Goal: Information Seeking & Learning: Learn about a topic

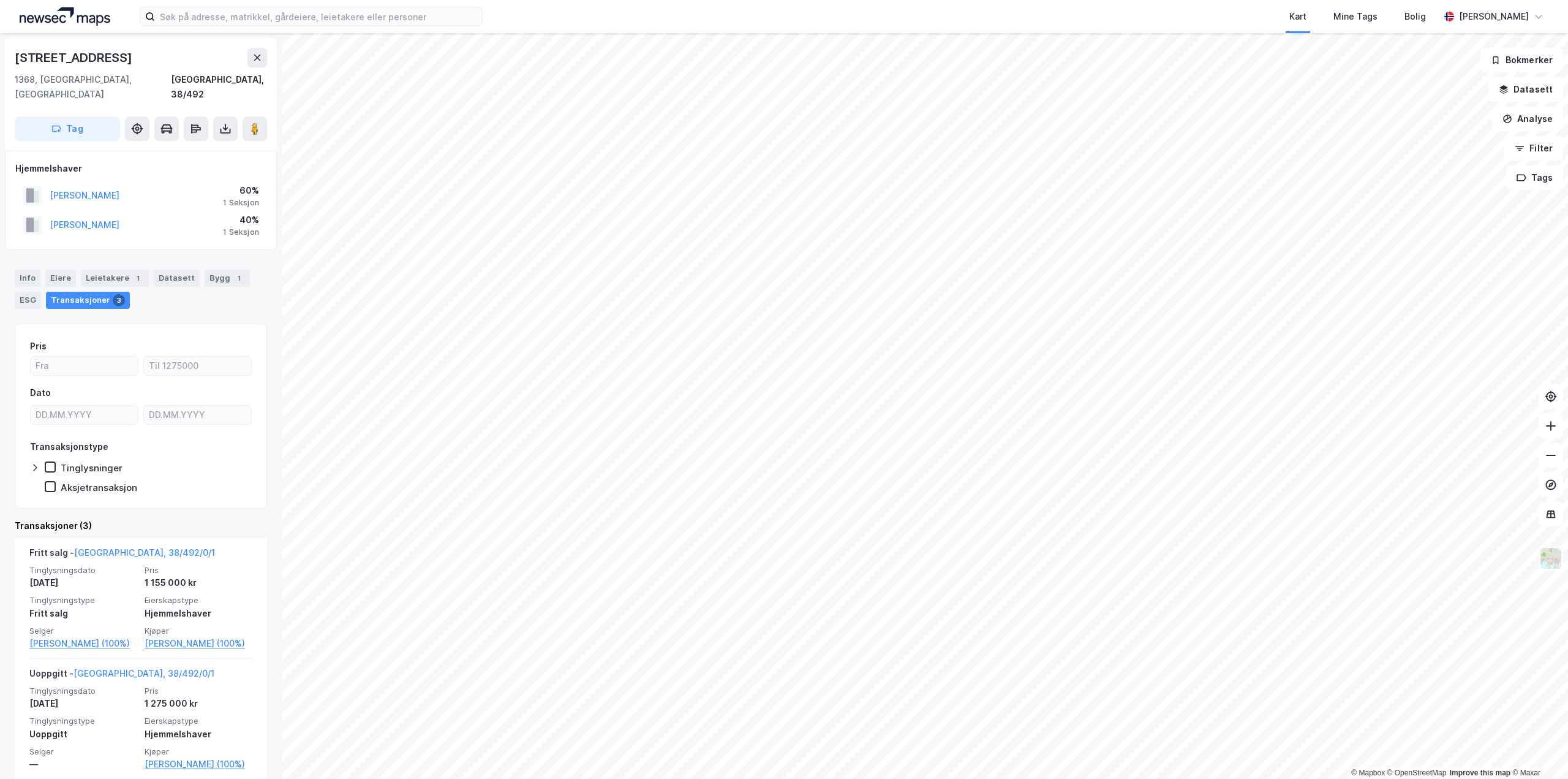
click at [187, 4] on div "Kart Mine Tags Bolig [PERSON_NAME]" at bounding box center [784, 16] width 1568 height 33
click at [188, 14] on input at bounding box center [319, 16] width 327 height 18
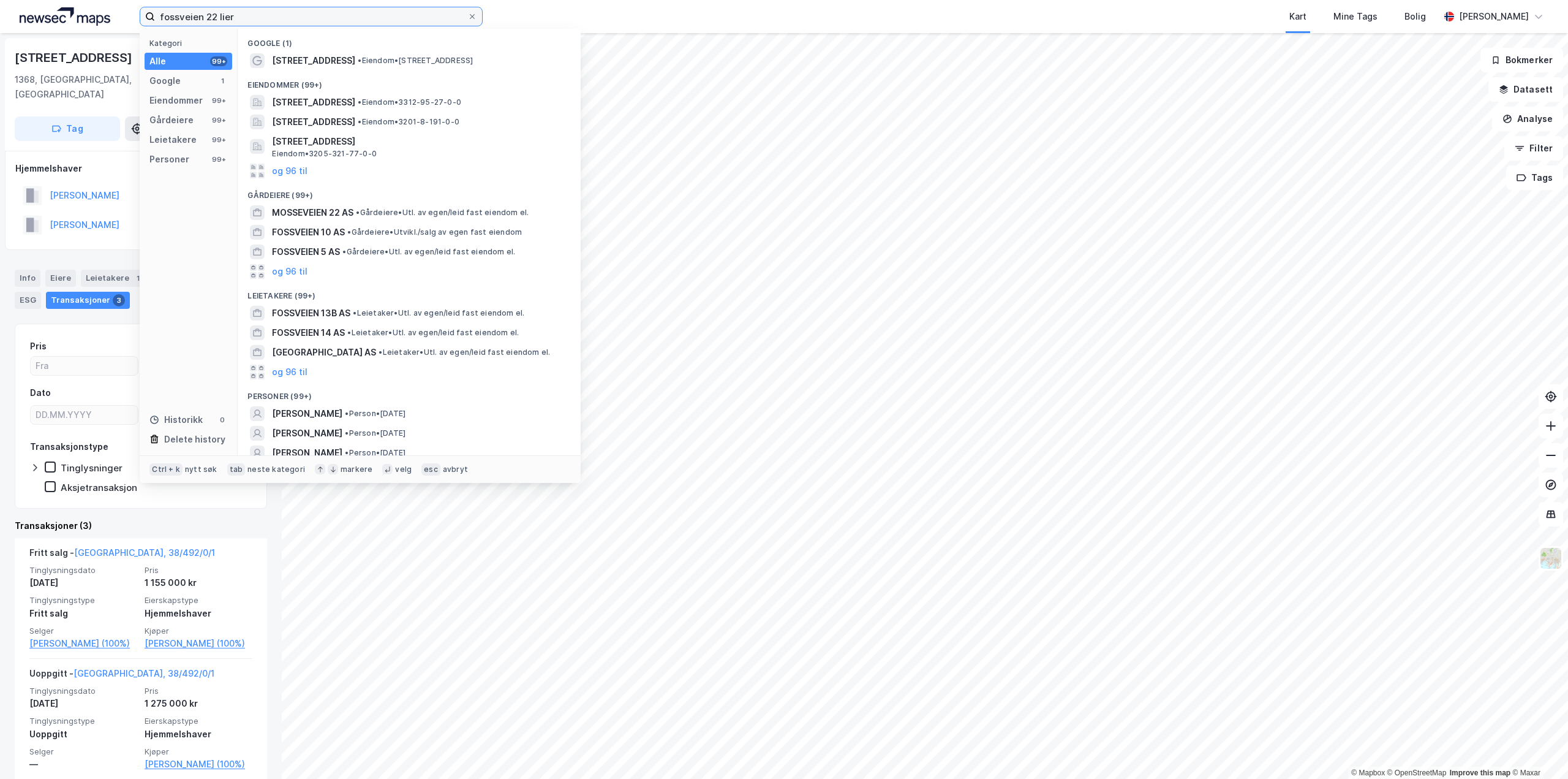
type input "fossveien 22 lier"
click at [359, 68] on div "[STREET_ADDRESS] • Eiendom • [STREET_ADDRESS]" at bounding box center [409, 61] width 323 height 20
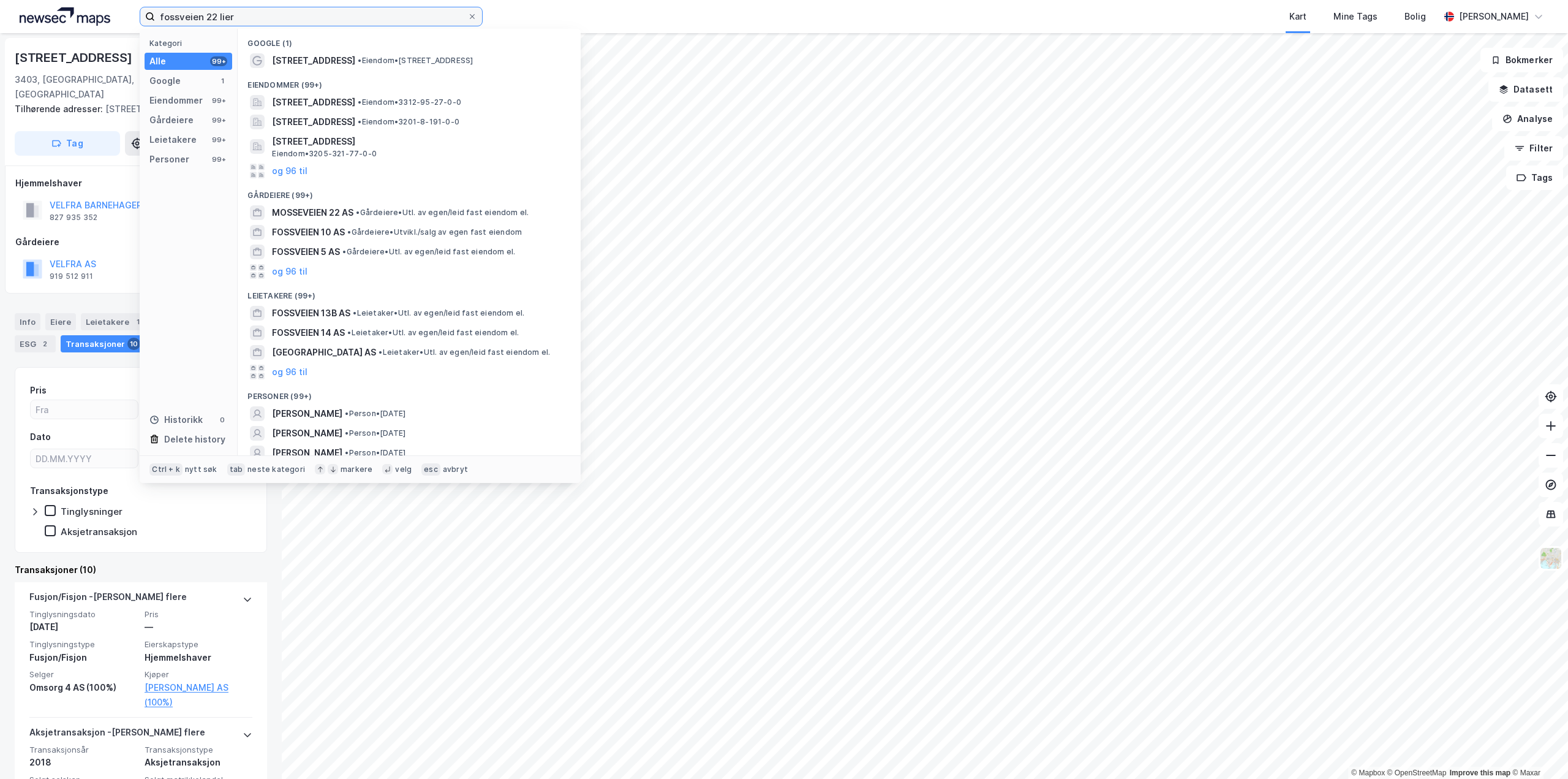
drag, startPoint x: 303, startPoint y: 10, endPoint x: 97, endPoint y: 12, distance: 206.0
click at [97, 12] on div "fossveien 22 lier Kategori Alle 99+ Google 1 Eiendommer 99+ Gårdeiere 99+ Leiet…" at bounding box center [784, 16] width 1568 height 33
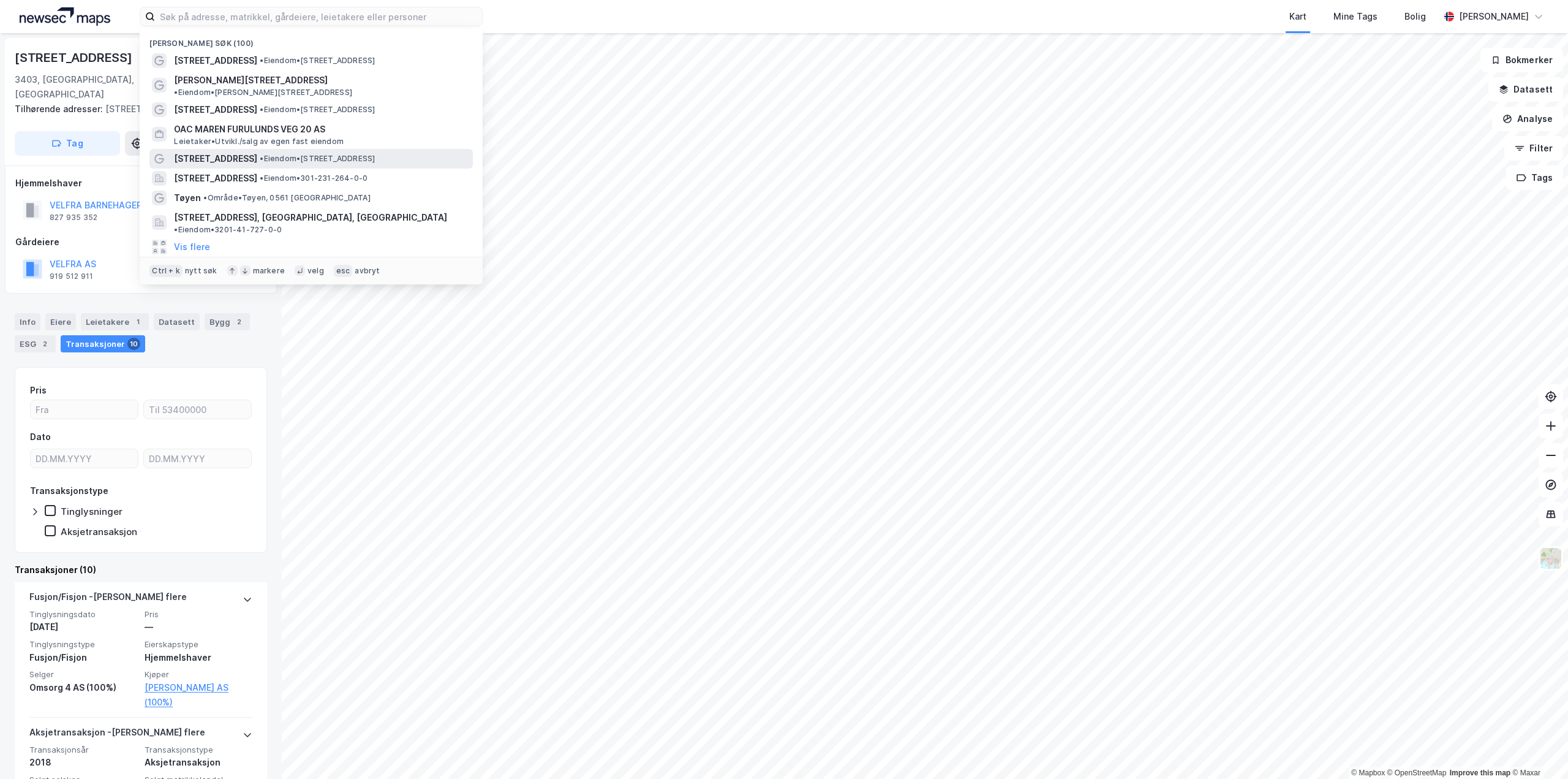
click at [207, 151] on span "[STREET_ADDRESS]" at bounding box center [216, 159] width 83 height 15
